Goal: Task Accomplishment & Management: Use online tool/utility

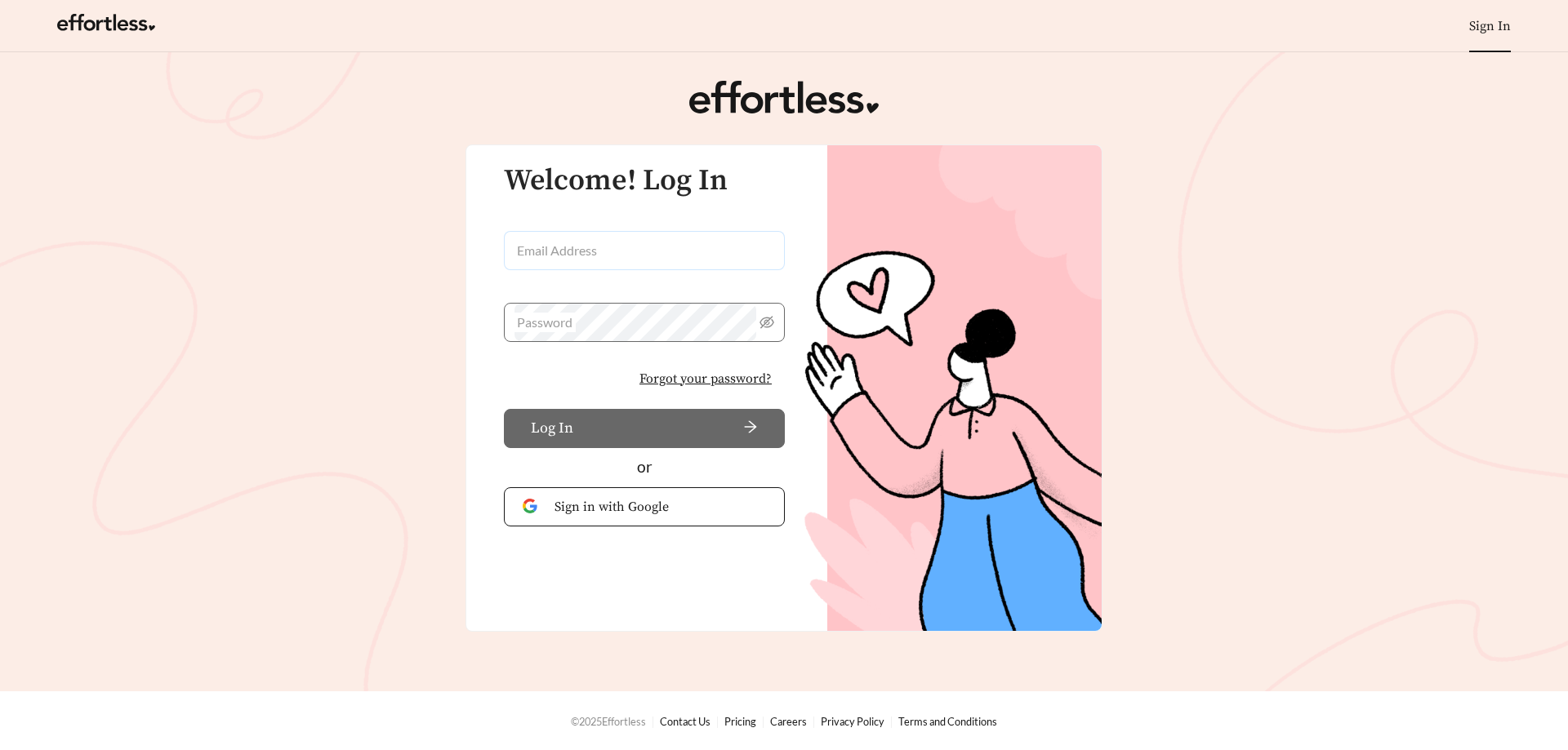
type input "**********"
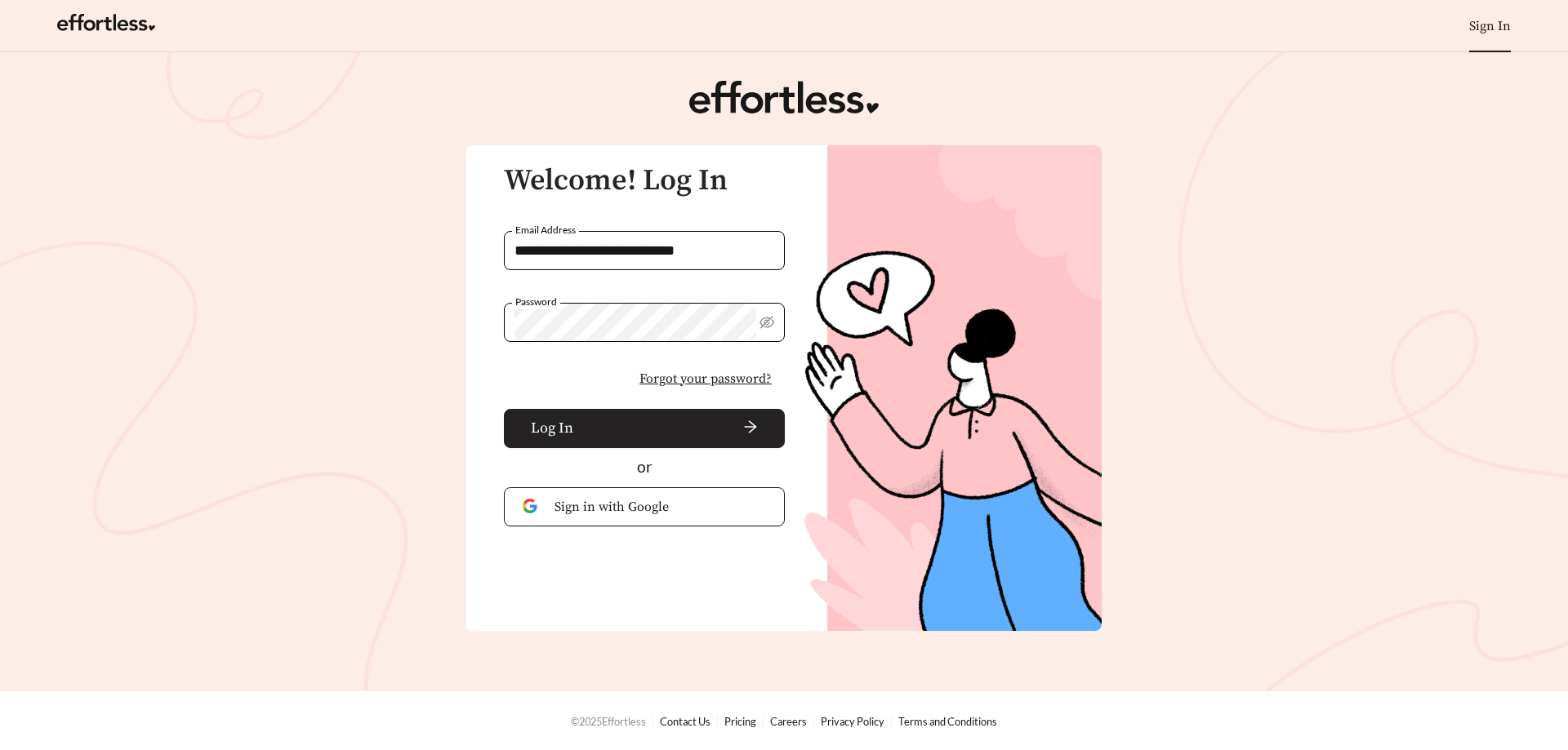
click at [547, 430] on span "Log In" at bounding box center [552, 428] width 43 height 22
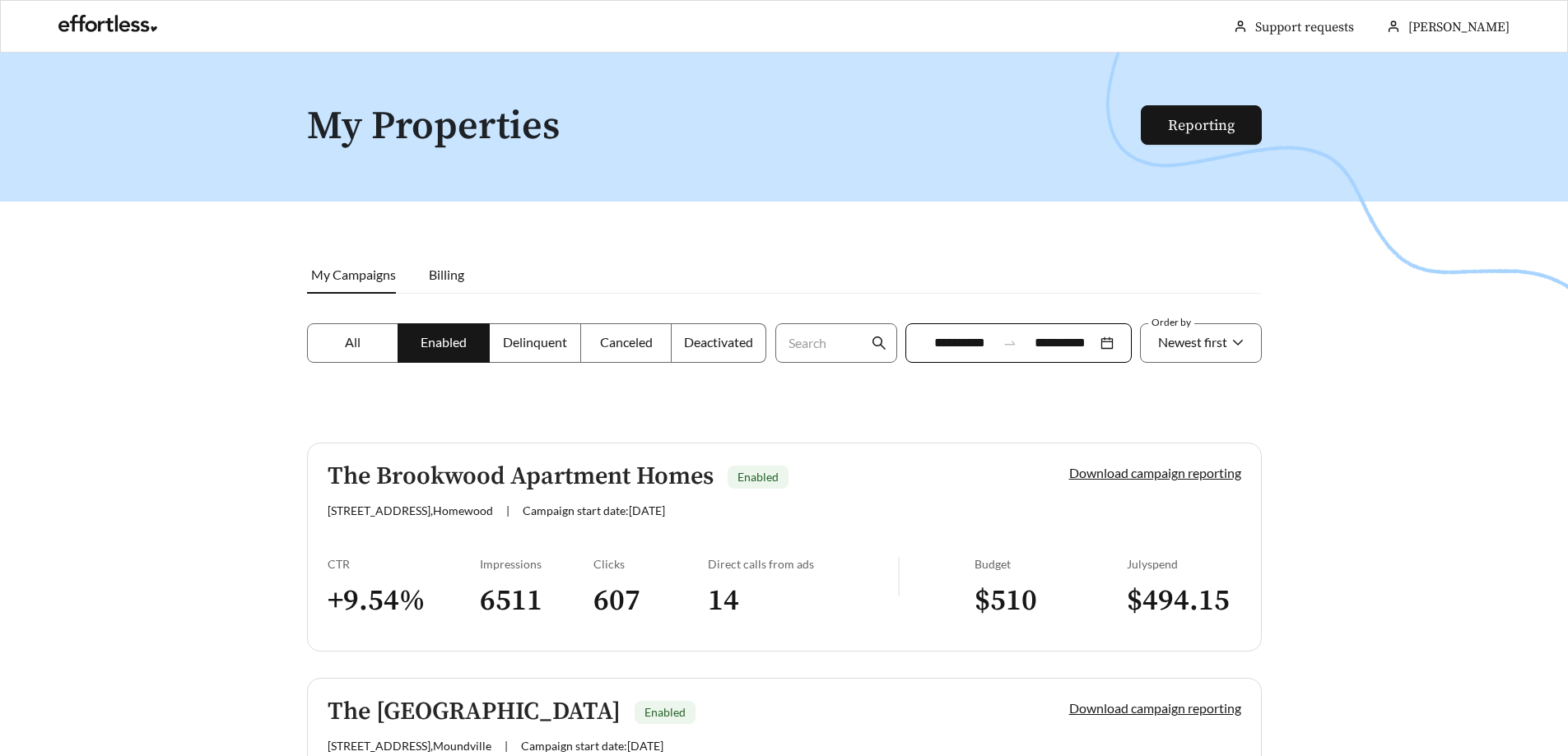
click at [347, 279] on span "My Campaigns" at bounding box center [354, 274] width 85 height 16
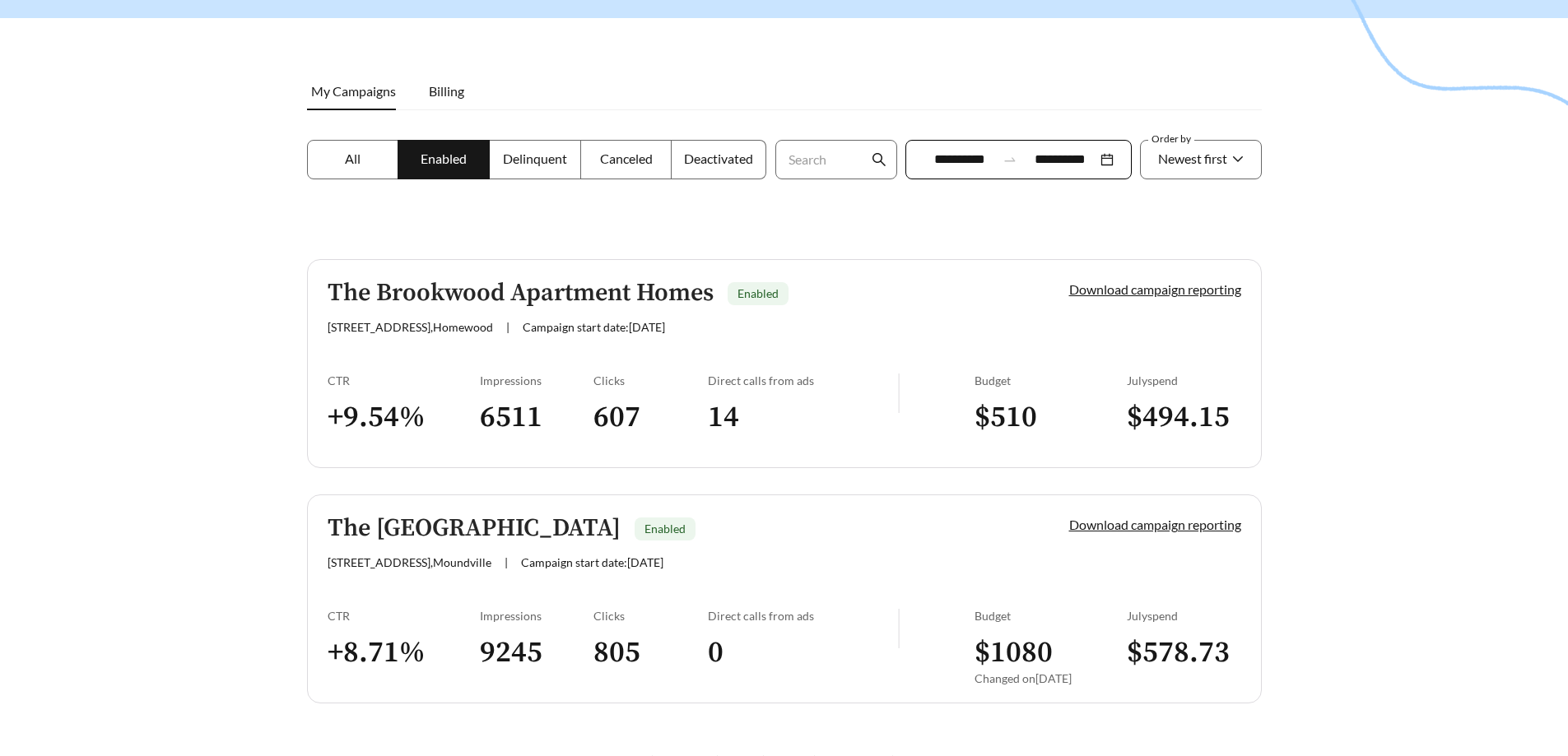
scroll to position [217, 0]
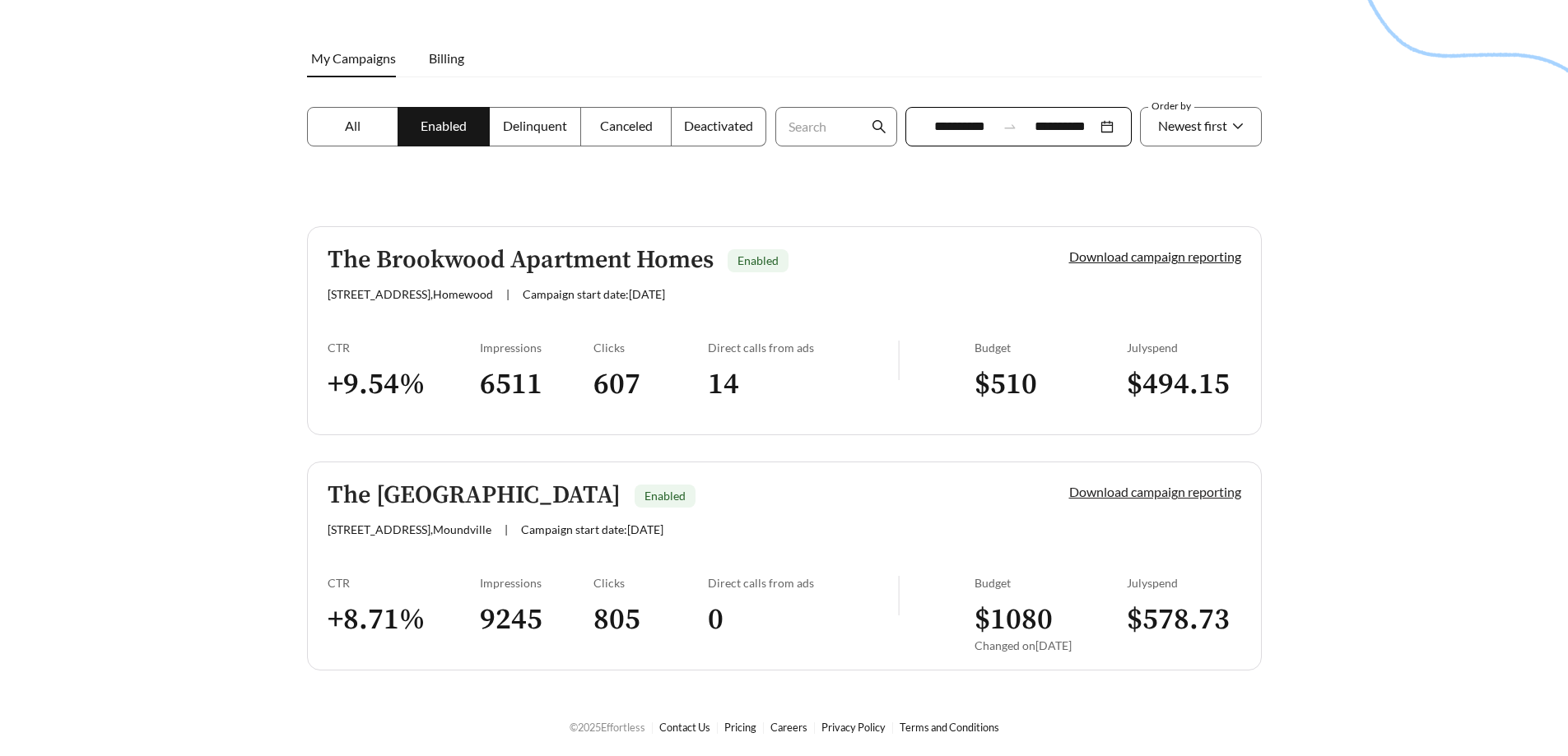
click at [1187, 492] on link "Download campaign reporting" at bounding box center [1154, 491] width 172 height 16
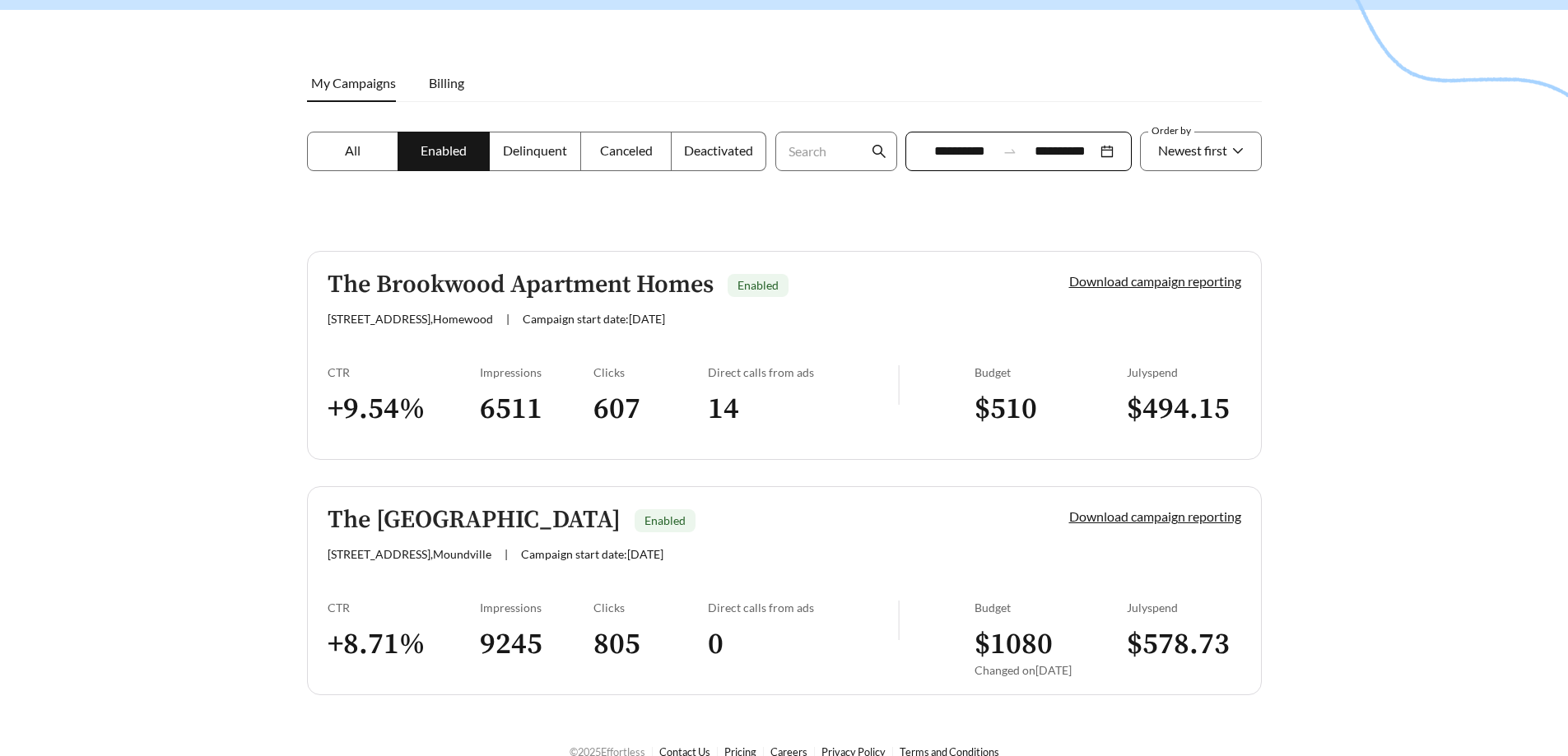
scroll to position [217, 0]
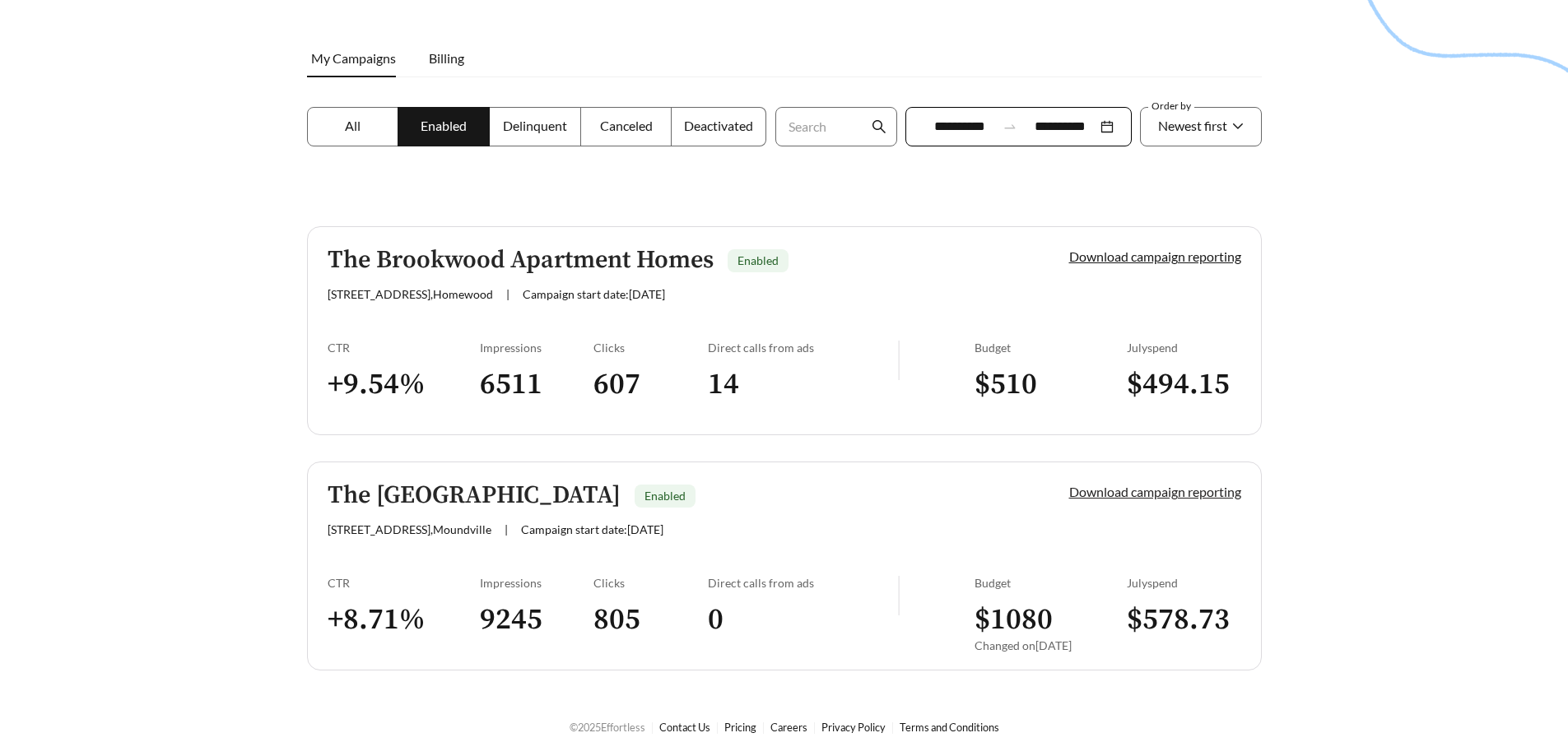
click at [1100, 489] on link "Download campaign reporting" at bounding box center [1154, 491] width 172 height 16
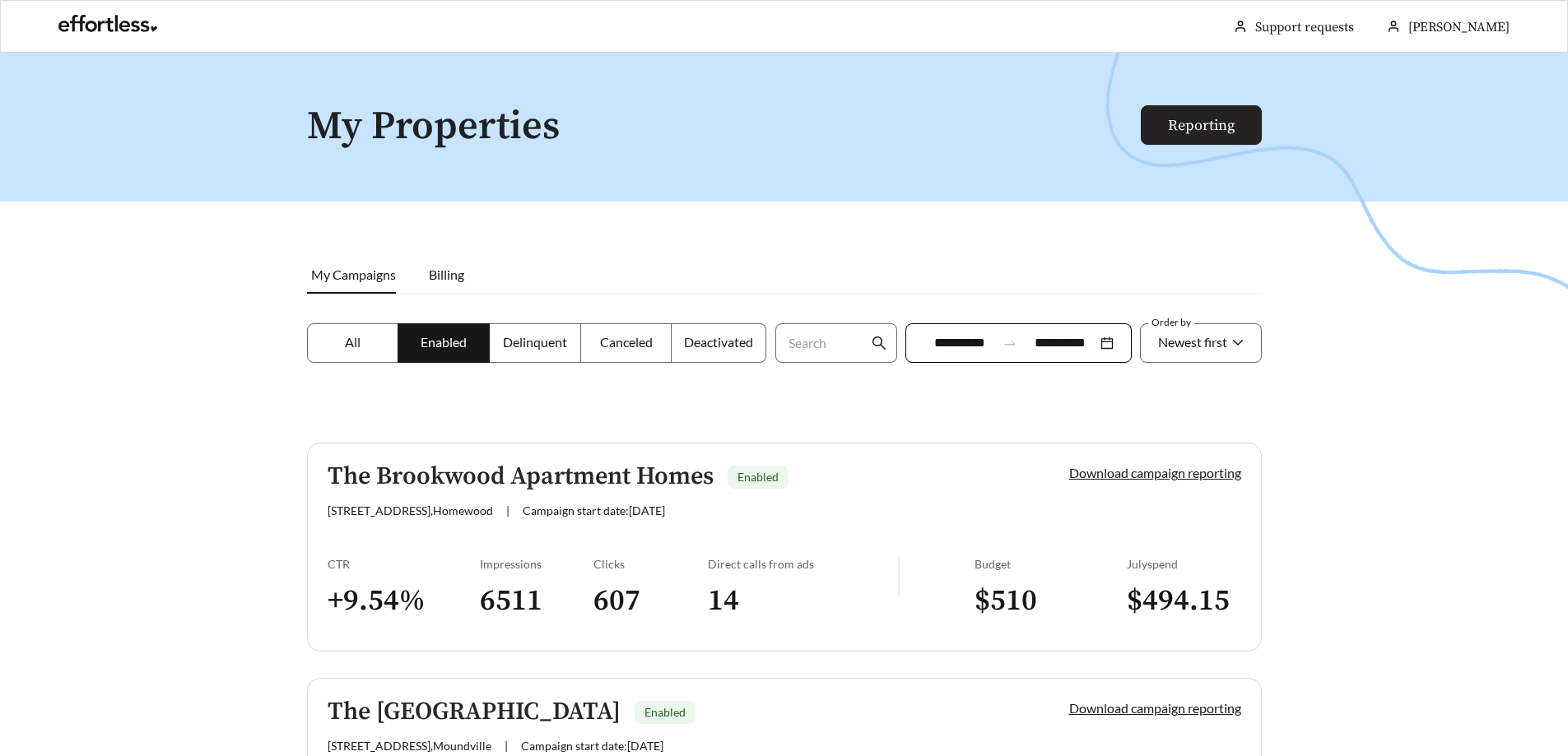
click at [1182, 135] on link "Reporting" at bounding box center [1201, 125] width 67 height 19
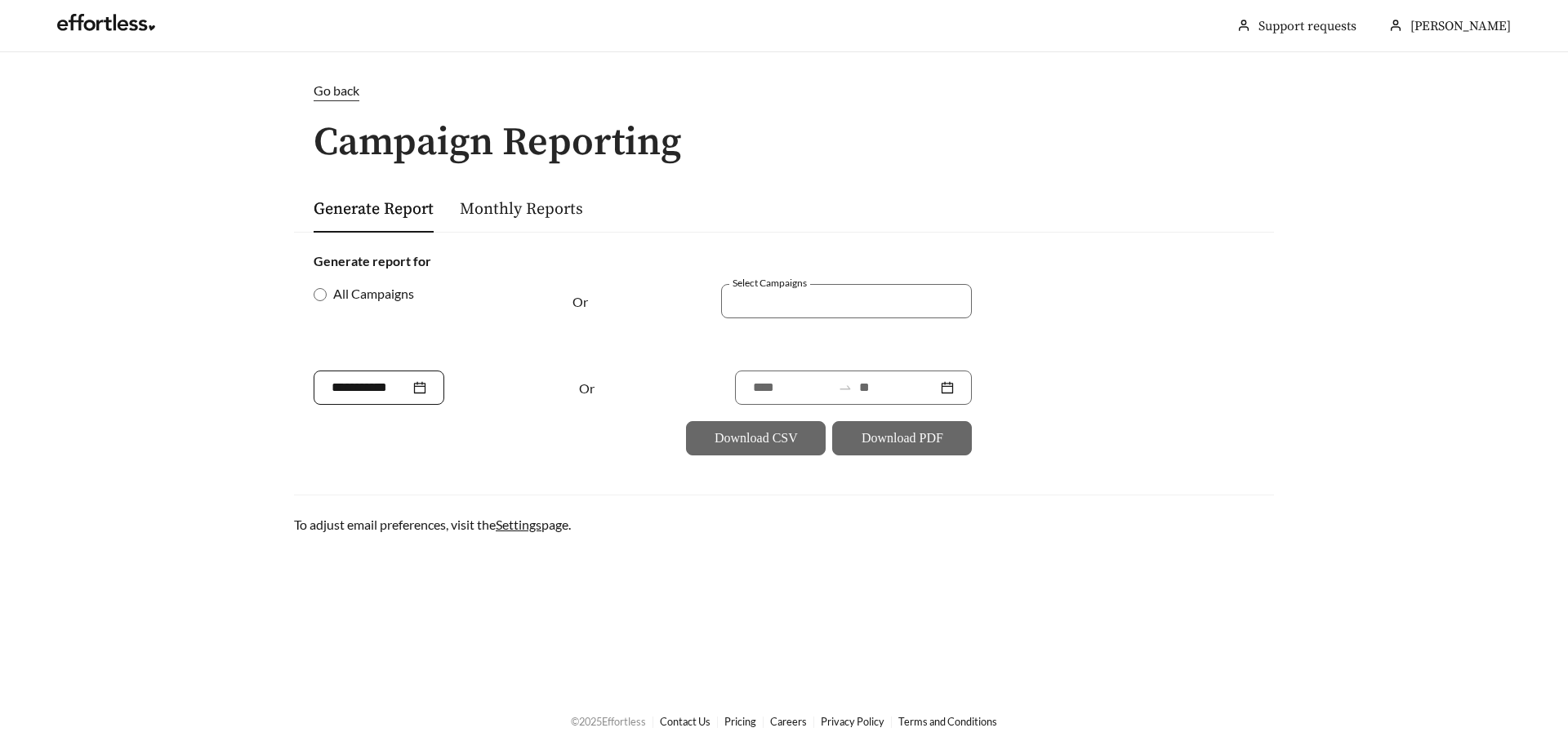
click at [388, 395] on input at bounding box center [371, 387] width 78 height 19
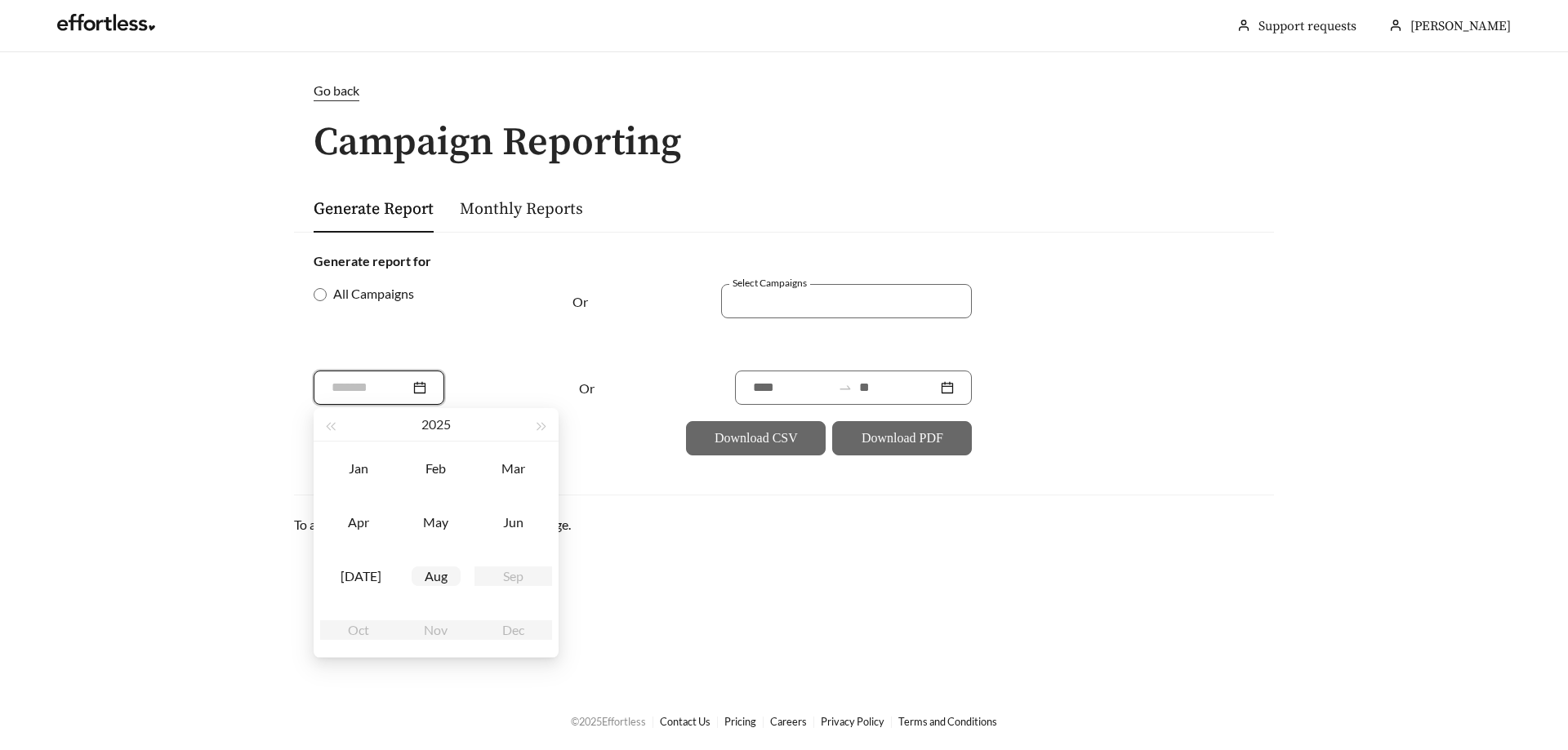
click at [443, 577] on div "Aug" at bounding box center [436, 576] width 49 height 19
type input "*******"
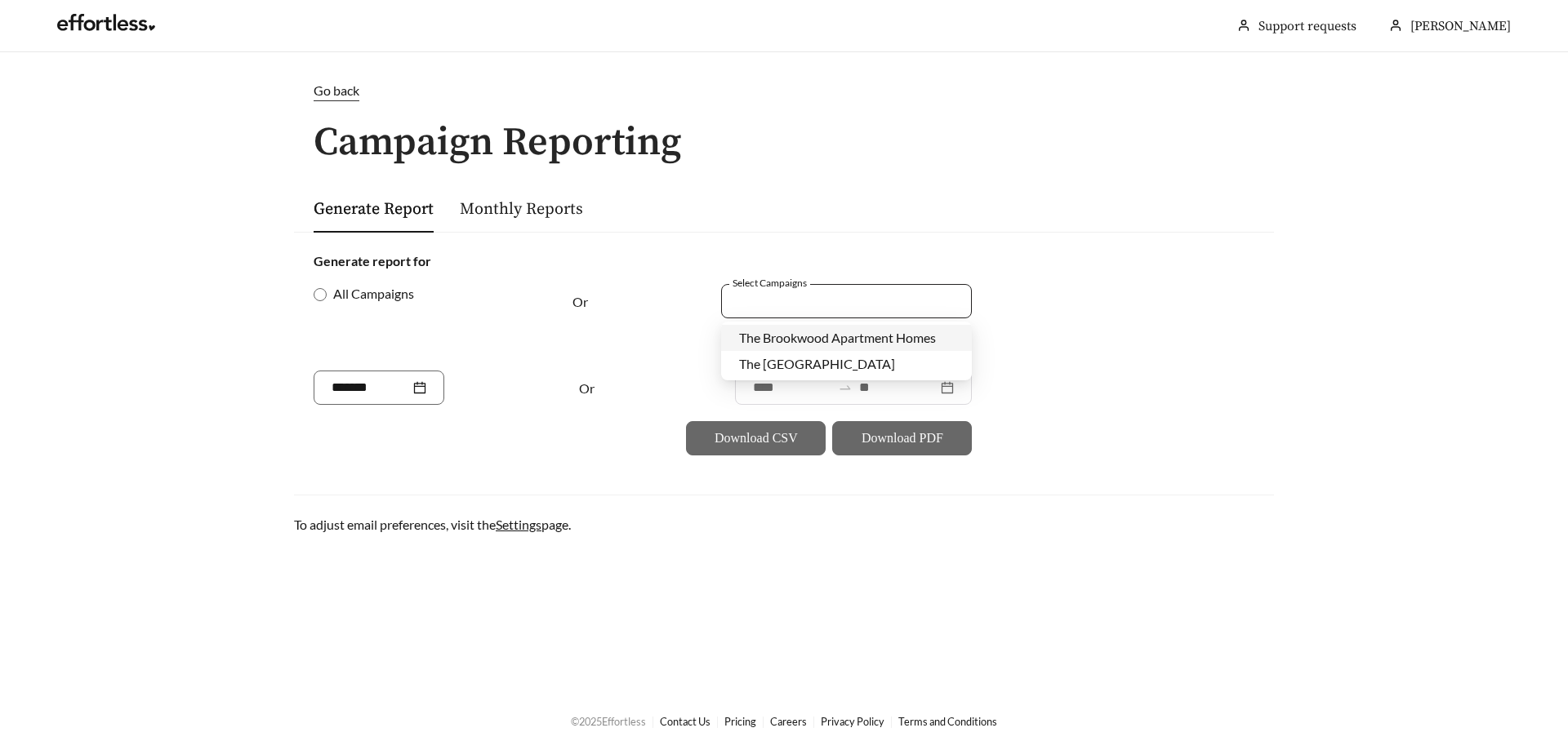
click at [780, 294] on div at bounding box center [835, 301] width 213 height 22
click at [776, 366] on span "The [GEOGRAPHIC_DATA]" at bounding box center [817, 363] width 156 height 15
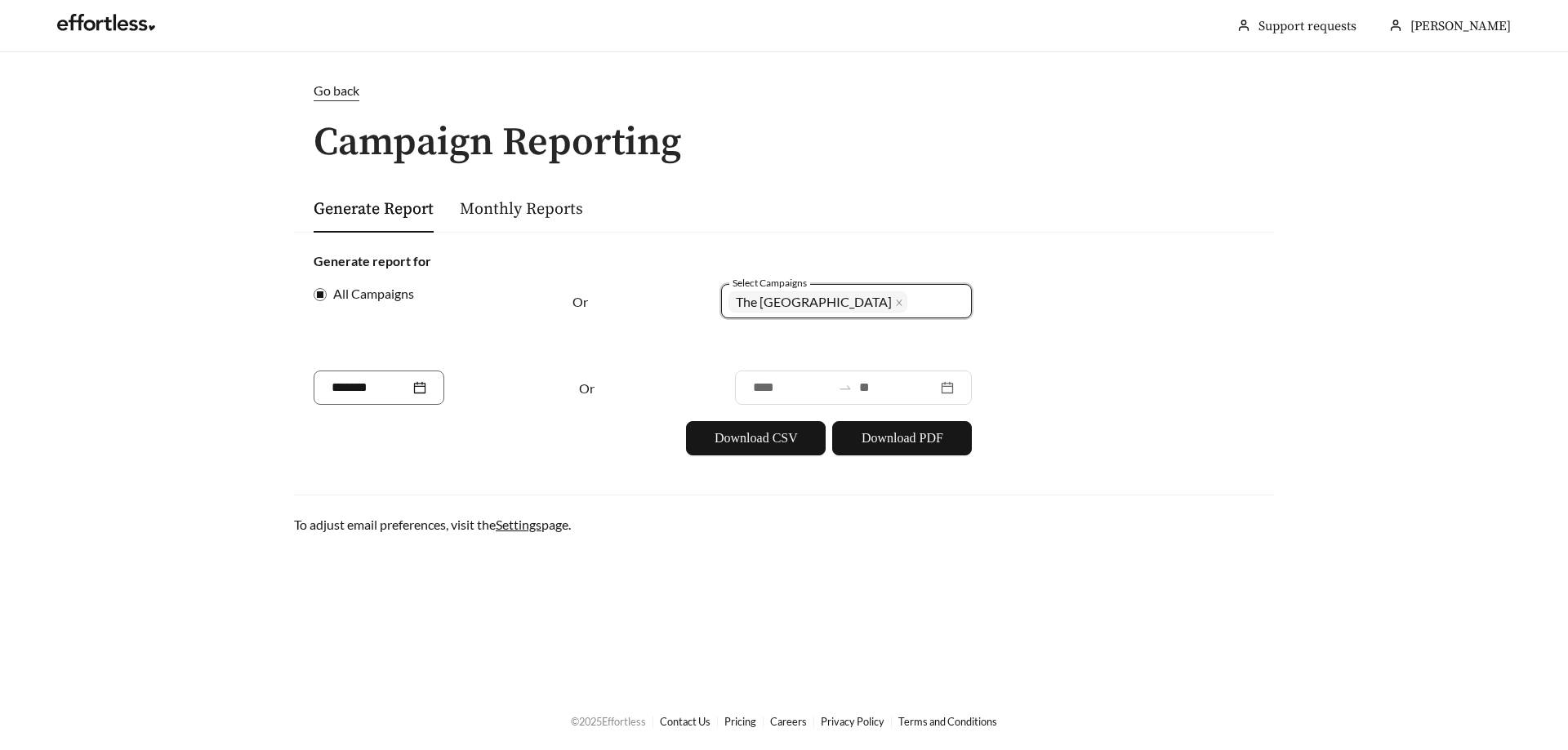
click at [749, 458] on div "Generate report for All Campaigns Or Select Campaigns 1775 The [GEOGRAPHIC_DATA…" at bounding box center [783, 353] width 980 height 243
click at [886, 441] on span "Download PDF" at bounding box center [903, 437] width 82 height 19
